Goal: Transaction & Acquisition: Purchase product/service

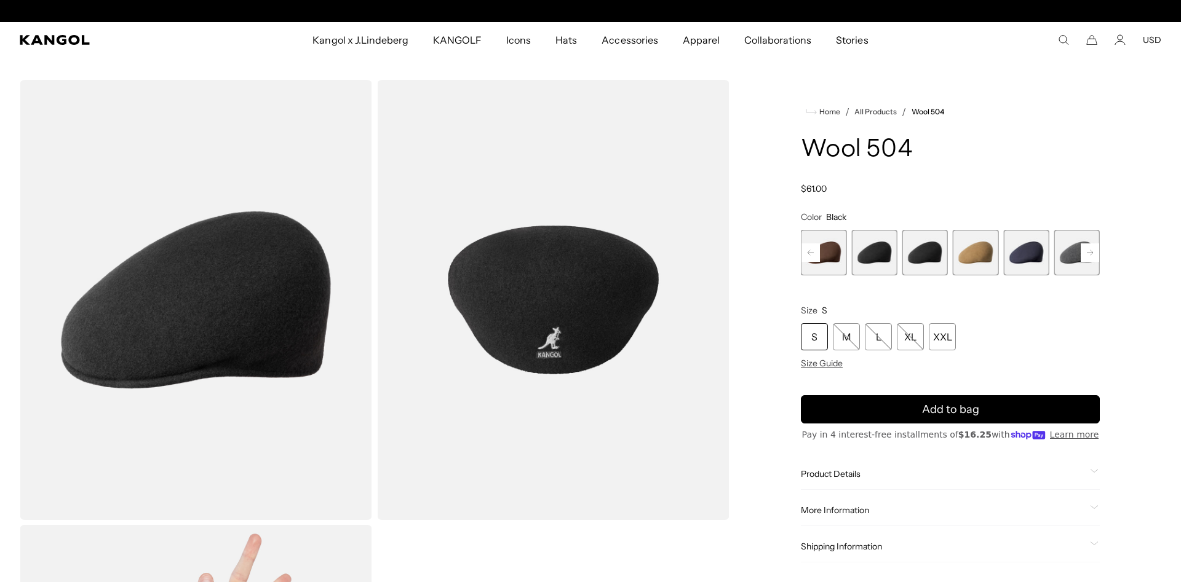
scroll to position [0, 253]
click at [919, 253] on span "10 of 21" at bounding box center [925, 253] width 46 height 46
click at [878, 252] on span "9 of 21" at bounding box center [874, 253] width 46 height 46
click at [934, 247] on span "10 of 21" at bounding box center [925, 253] width 46 height 46
click at [887, 247] on span "9 of 21" at bounding box center [874, 253] width 46 height 46
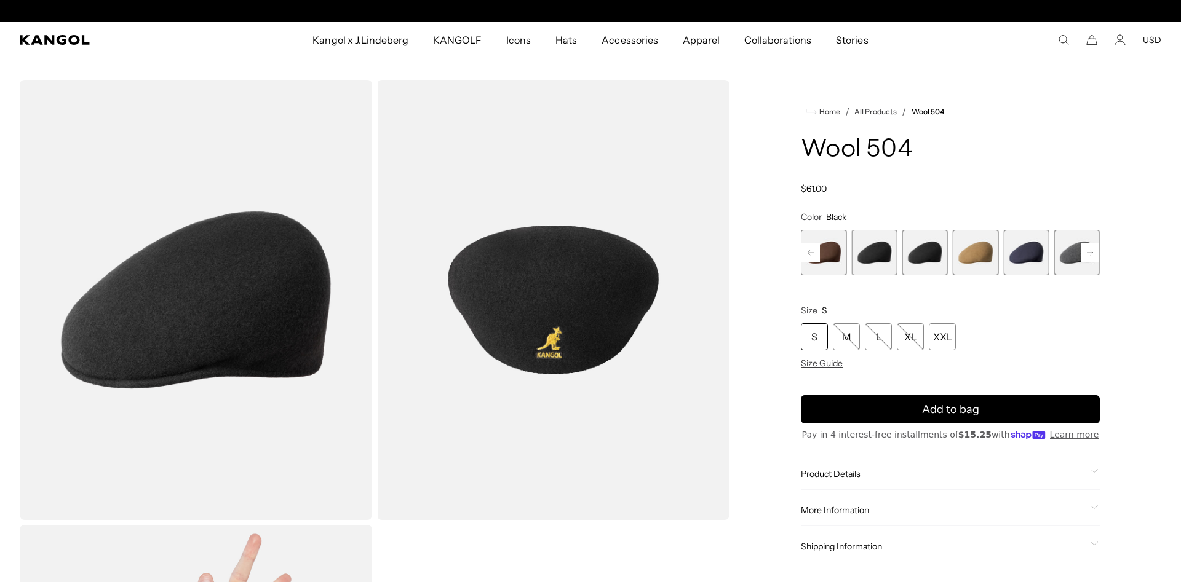
scroll to position [0, 253]
click at [913, 253] on span "10 of 21" at bounding box center [925, 253] width 46 height 46
click at [880, 256] on span "9 of 21" at bounding box center [874, 253] width 46 height 46
click at [1035, 260] on span "12 of 21" at bounding box center [1026, 253] width 46 height 46
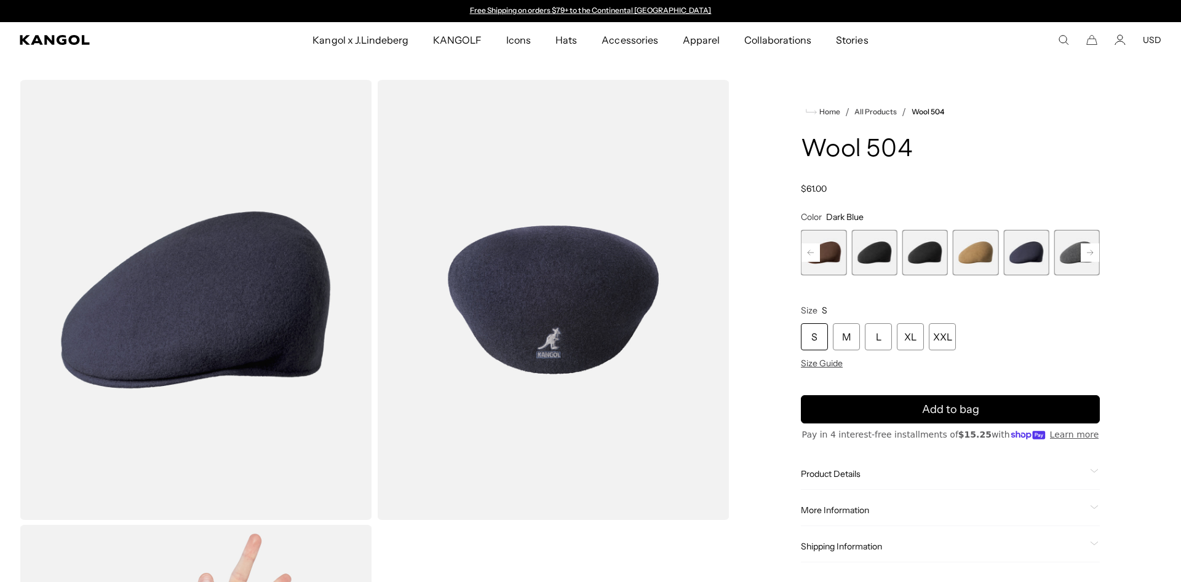
click at [923, 256] on span "10 of 21" at bounding box center [925, 253] width 46 height 46
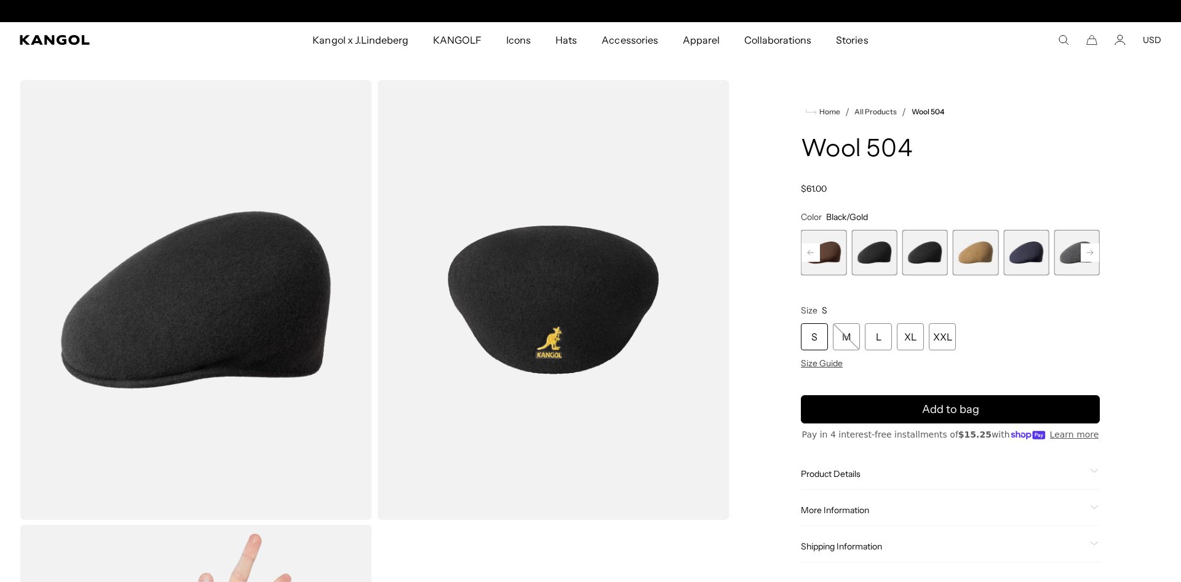
click at [875, 258] on span "9 of 21" at bounding box center [874, 253] width 46 height 46
click at [837, 256] on span "9 of 21" at bounding box center [824, 253] width 46 height 46
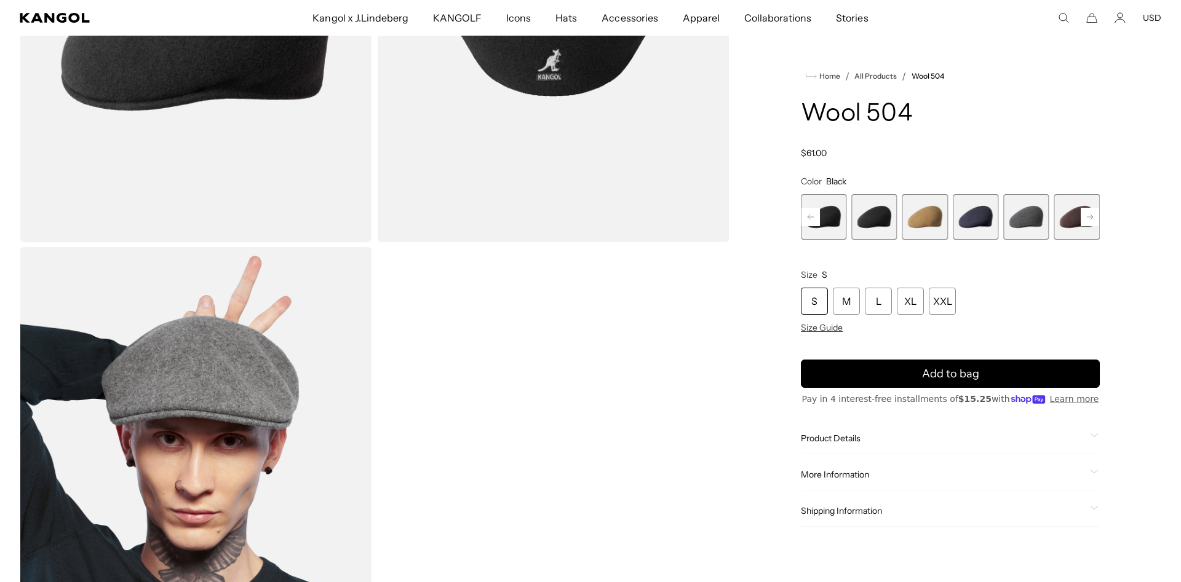
scroll to position [314, 0]
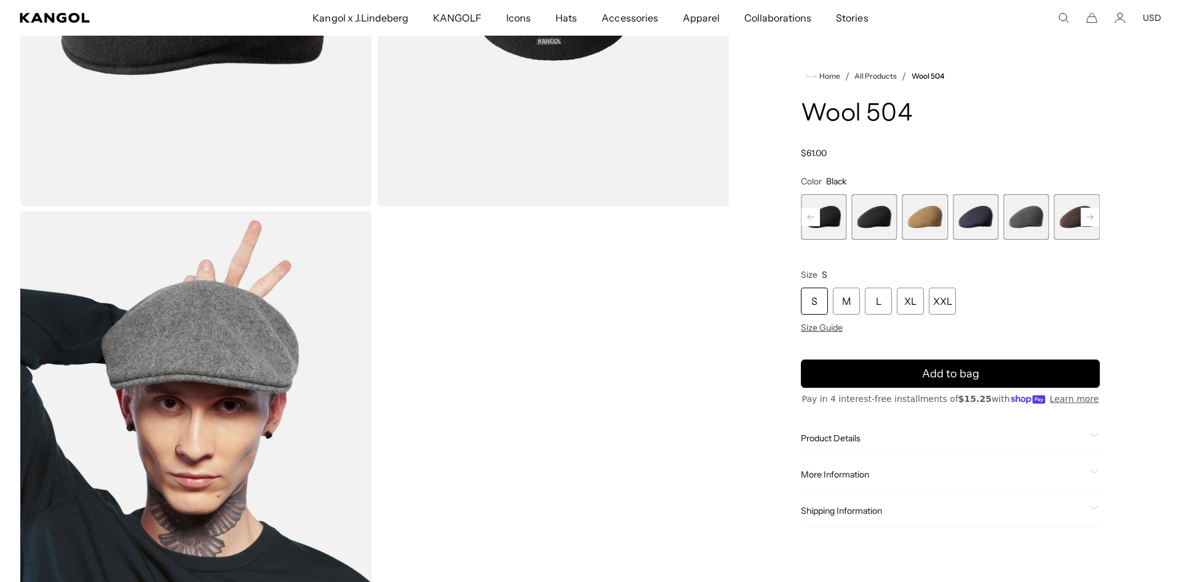
click at [847, 427] on div "Product Details The Wool 504 is the iconic, original Kangol® Cap. First introdu…" at bounding box center [950, 438] width 299 height 31
click at [840, 443] on span "Product Details" at bounding box center [943, 438] width 284 height 11
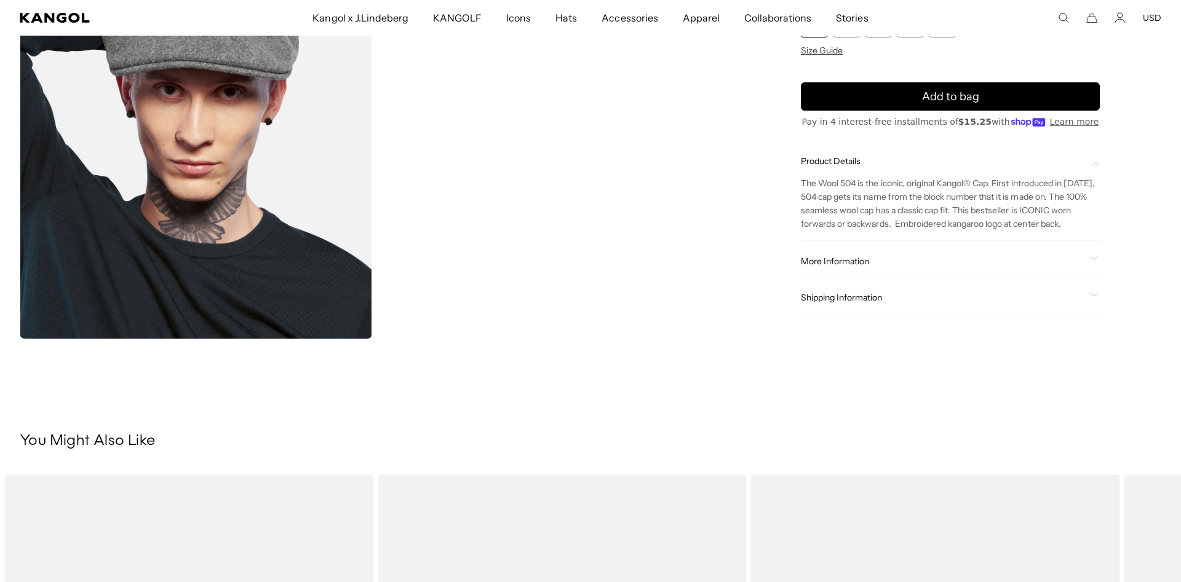
scroll to position [0, 0]
click at [819, 265] on span "More Information" at bounding box center [943, 261] width 284 height 11
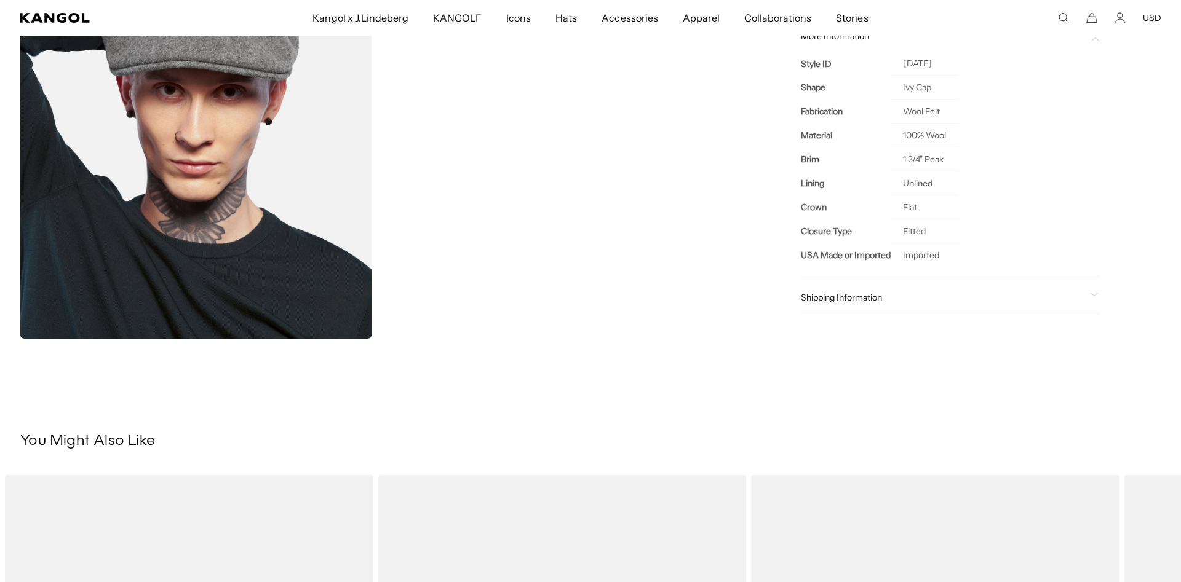
scroll to position [0, 253]
click at [874, 292] on div "Shipping Information Ship to 18071 Standard Shipping : [DATE] Expedited Shippin…" at bounding box center [950, 298] width 299 height 31
click at [857, 304] on div "Shipping Information Ship to 18071 Standard Shipping : [DATE] Expedited Shippin…" at bounding box center [950, 298] width 299 height 31
click at [846, 296] on span "Shipping Information" at bounding box center [943, 298] width 284 height 11
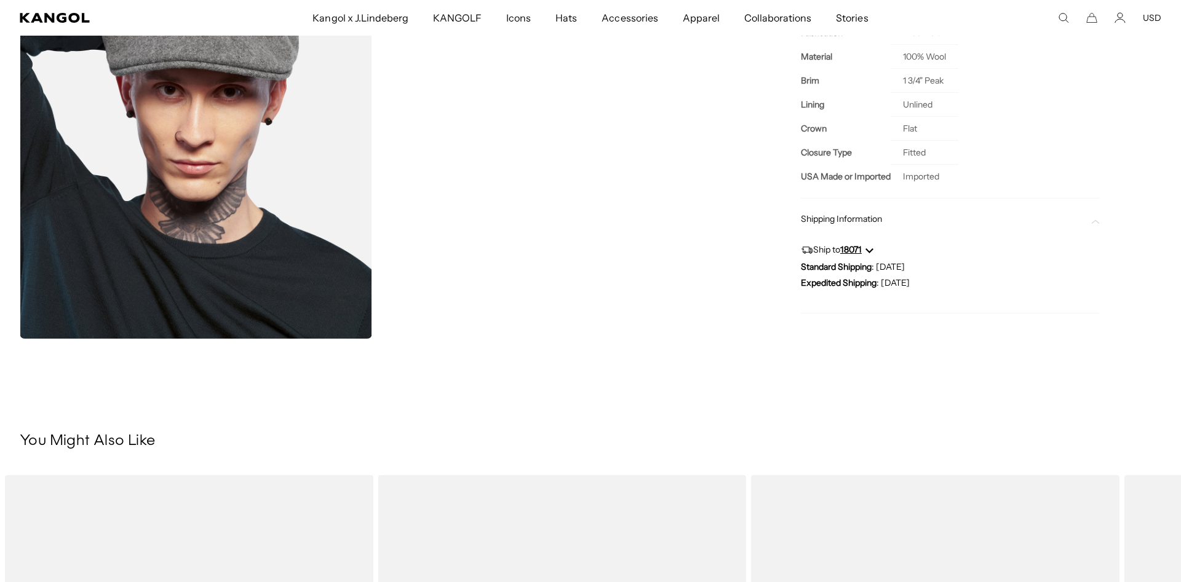
scroll to position [0, 253]
click at [814, 220] on span "Shipping Information" at bounding box center [943, 219] width 284 height 11
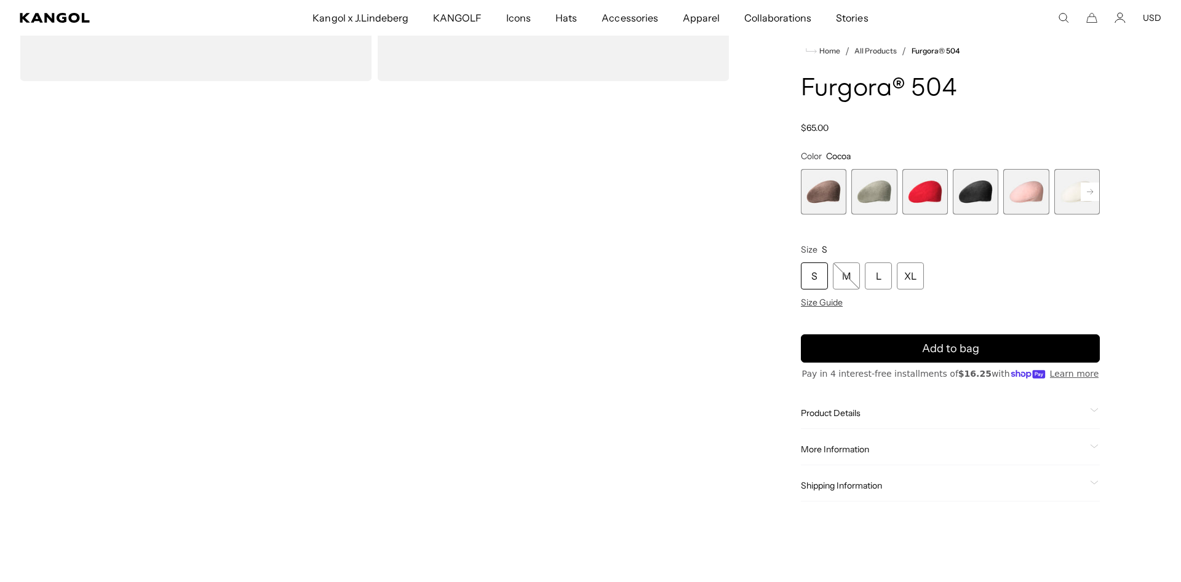
click at [933, 189] on span "3 of 7" at bounding box center [925, 192] width 46 height 46
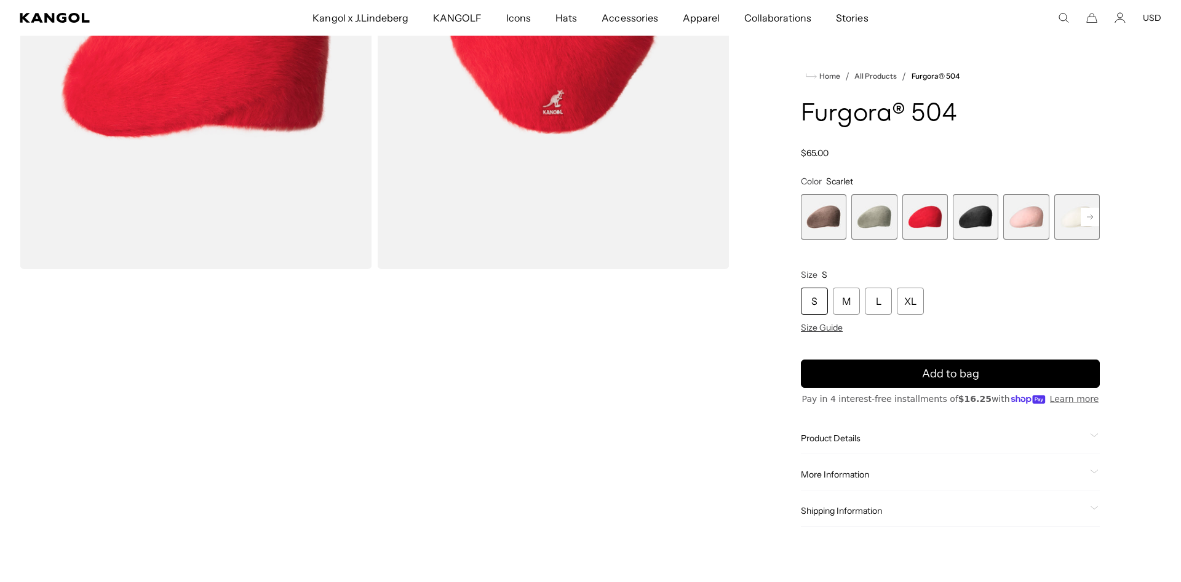
scroll to position [0, 253]
click at [1089, 213] on rect at bounding box center [1090, 217] width 18 height 18
click at [1089, 213] on span "7 of 7" at bounding box center [1077, 217] width 46 height 46
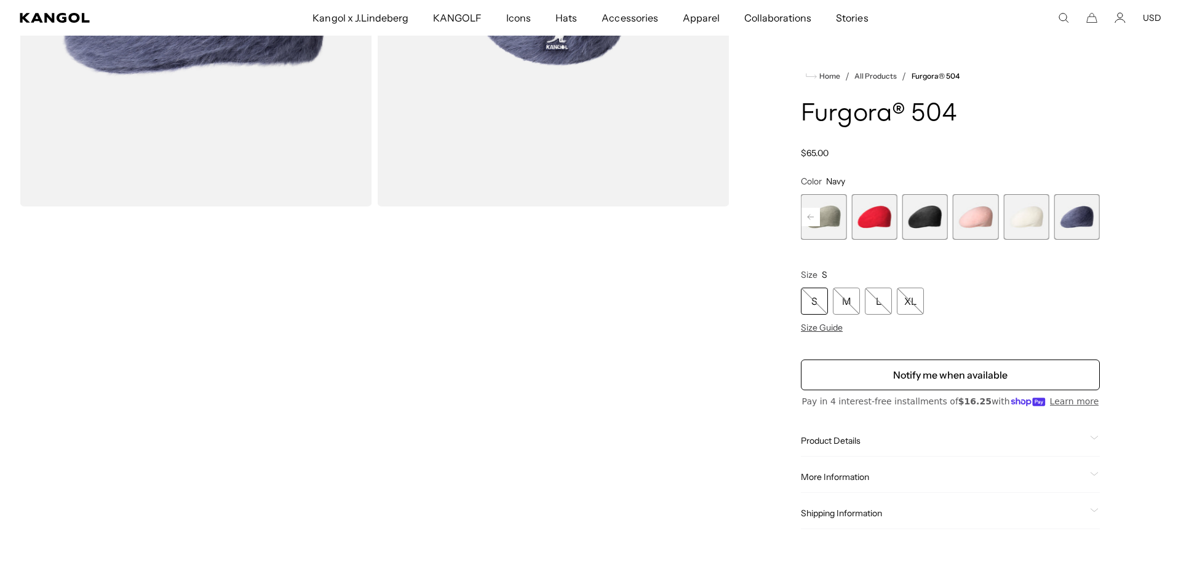
scroll to position [0, 253]
